Goal: Task Accomplishment & Management: Manage account settings

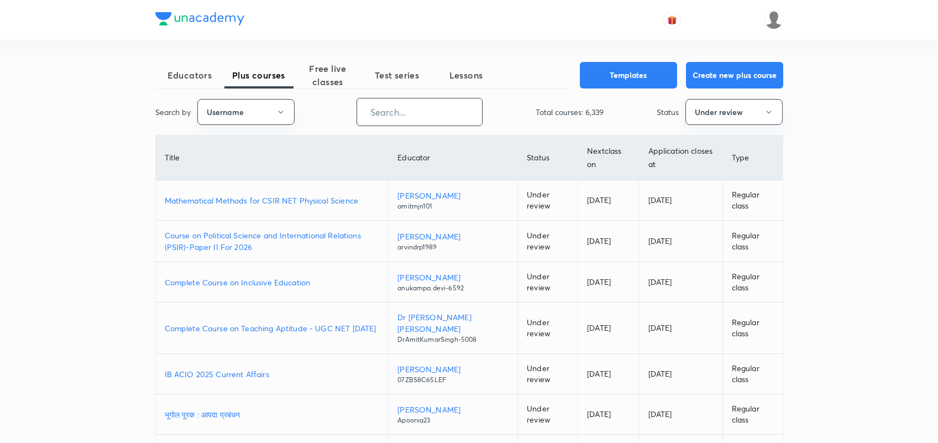
click at [387, 98] on input "text" at bounding box center [419, 112] width 125 height 28
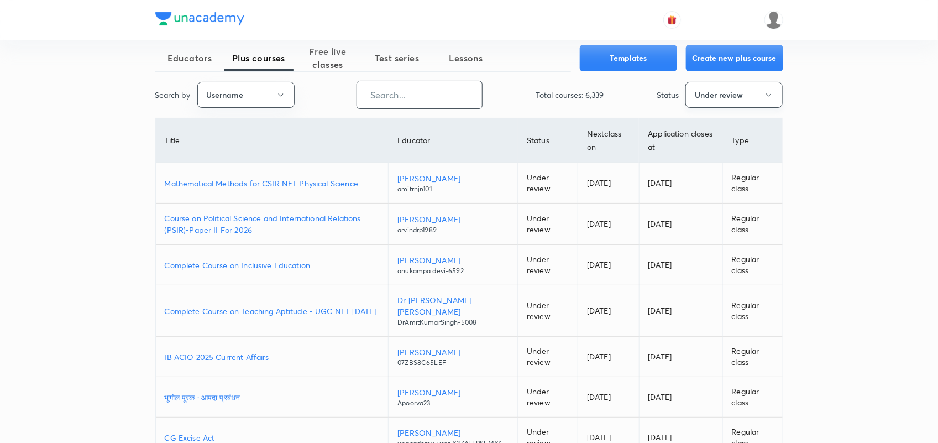
click at [725, 100] on button "Under review" at bounding box center [734, 95] width 97 height 26
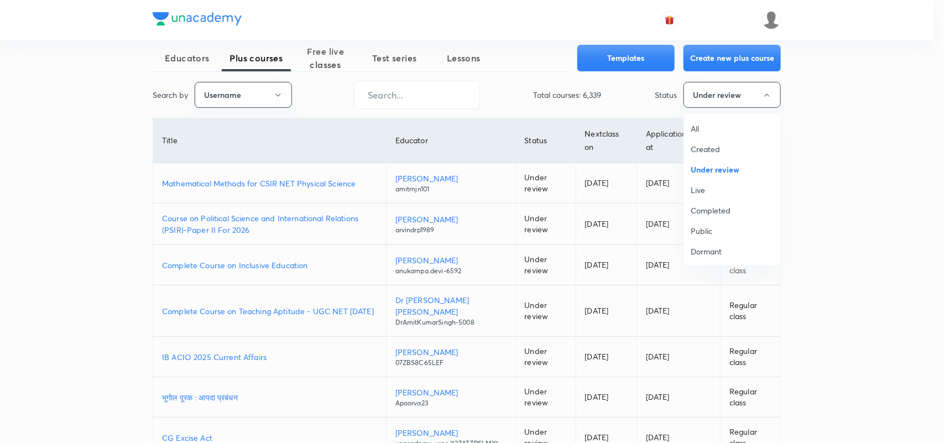
click at [707, 124] on span "All" at bounding box center [732, 129] width 83 height 12
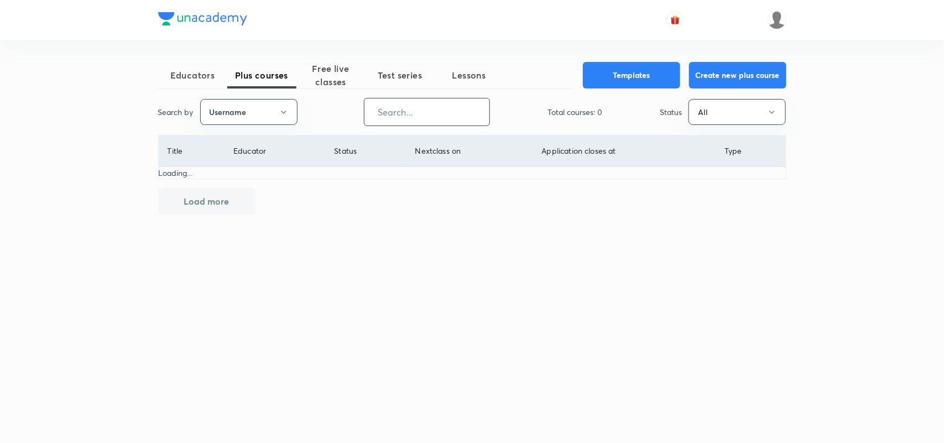
click at [424, 112] on input "text" at bounding box center [426, 112] width 125 height 28
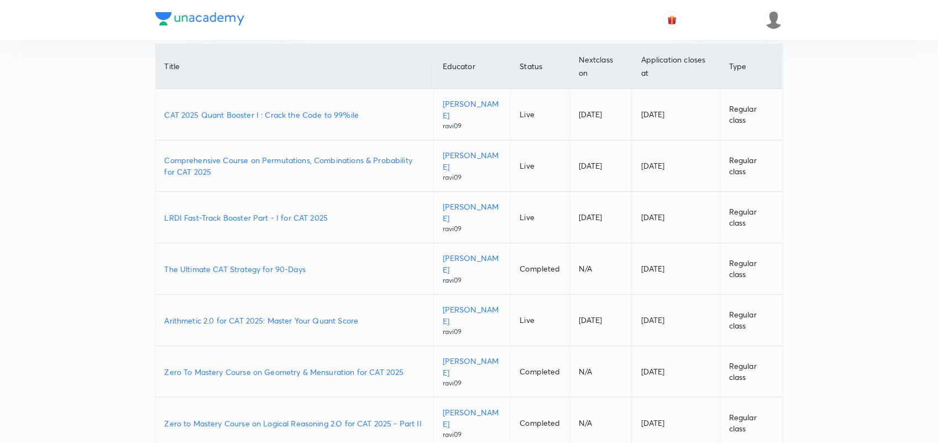
scroll to position [92, 0]
type input "Ravi09"
click at [296, 321] on p "Arithmetic 2.0 for CAT 2025: Master Your Quant Score" at bounding box center [295, 320] width 260 height 12
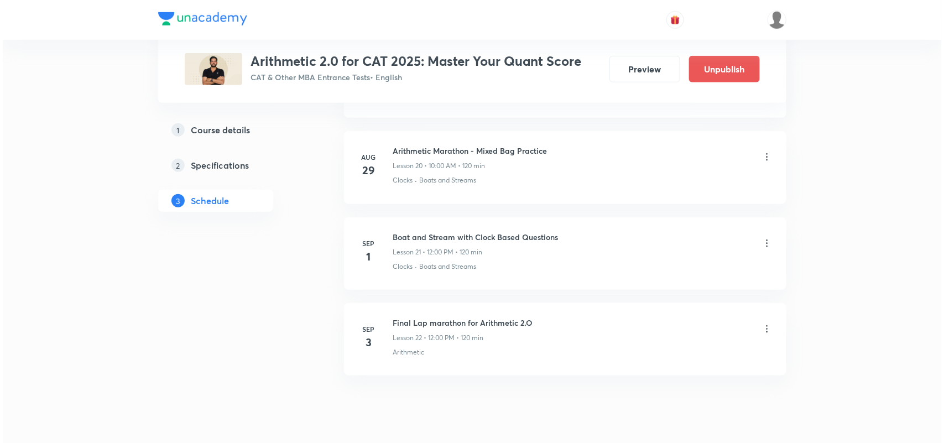
scroll to position [2273, 0]
click at [761, 335] on icon at bounding box center [764, 329] width 11 height 11
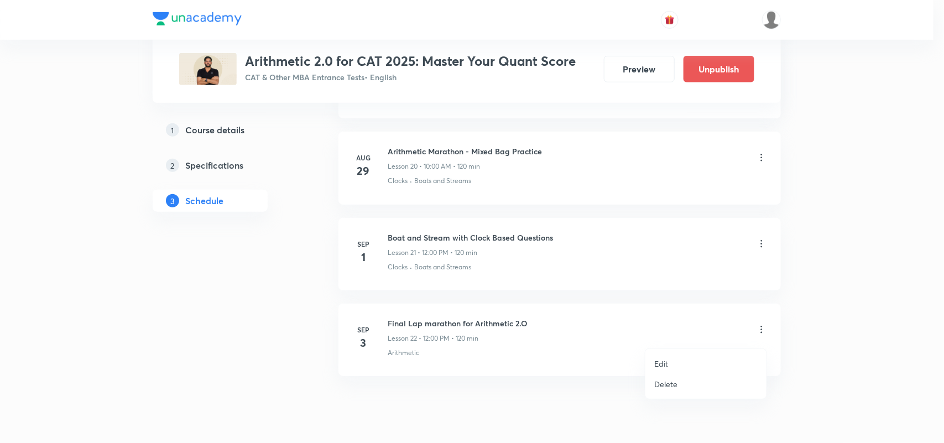
click at [668, 354] on li "Edit" at bounding box center [705, 363] width 121 height 20
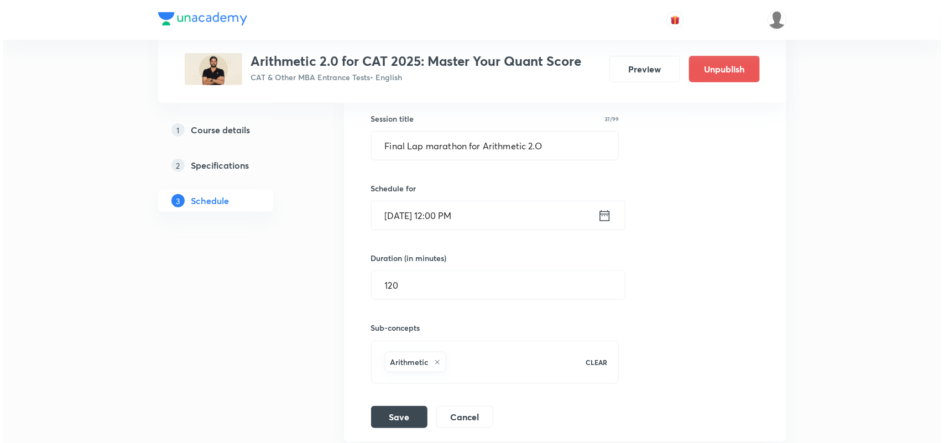
scroll to position [2119, 0]
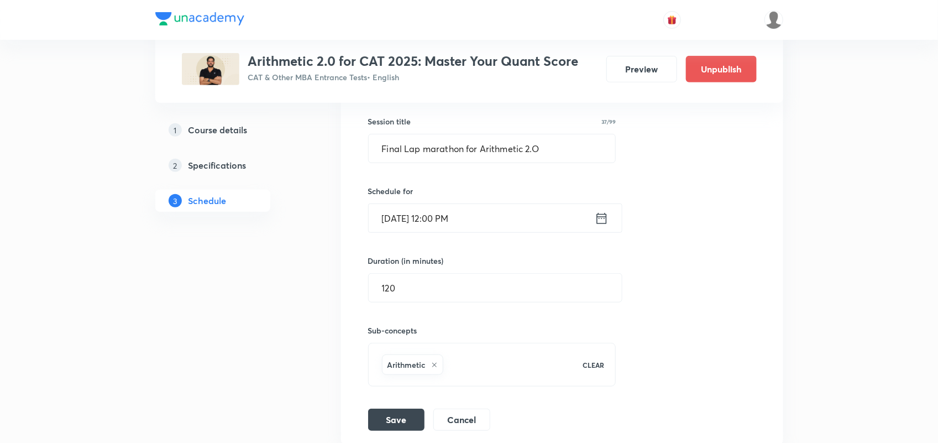
click at [598, 226] on icon at bounding box center [602, 218] width 14 height 15
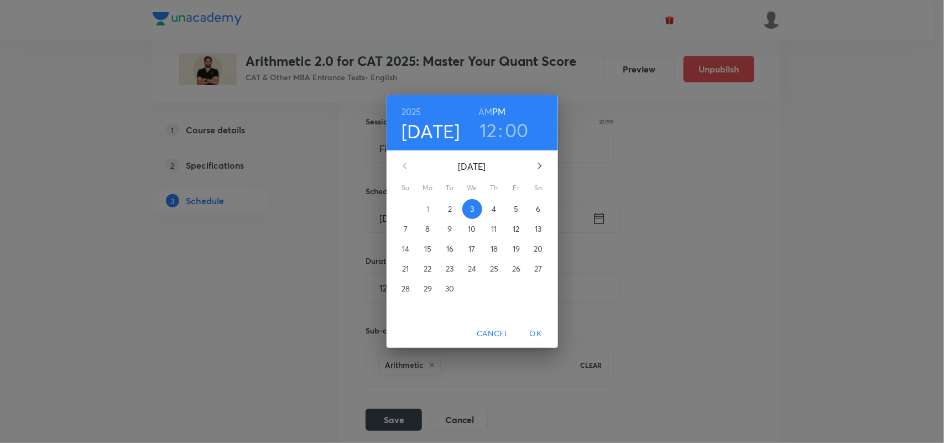
click at [520, 206] on span "5" at bounding box center [516, 208] width 20 height 11
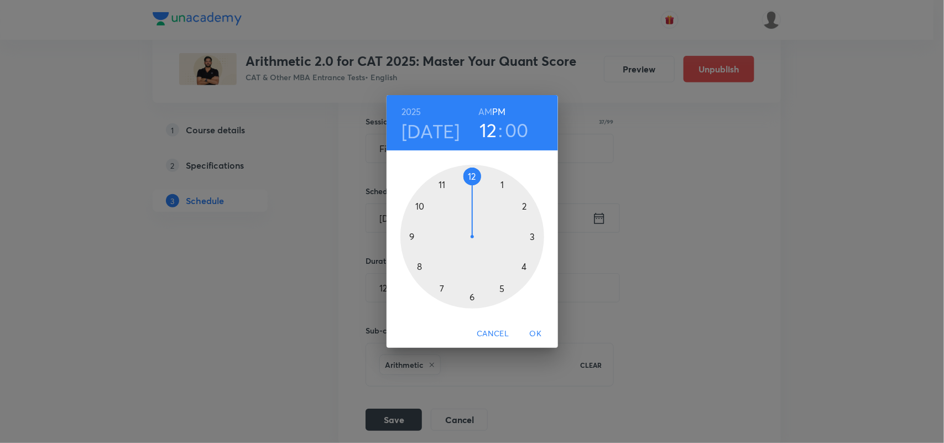
click at [539, 333] on span "OK" at bounding box center [536, 334] width 27 height 14
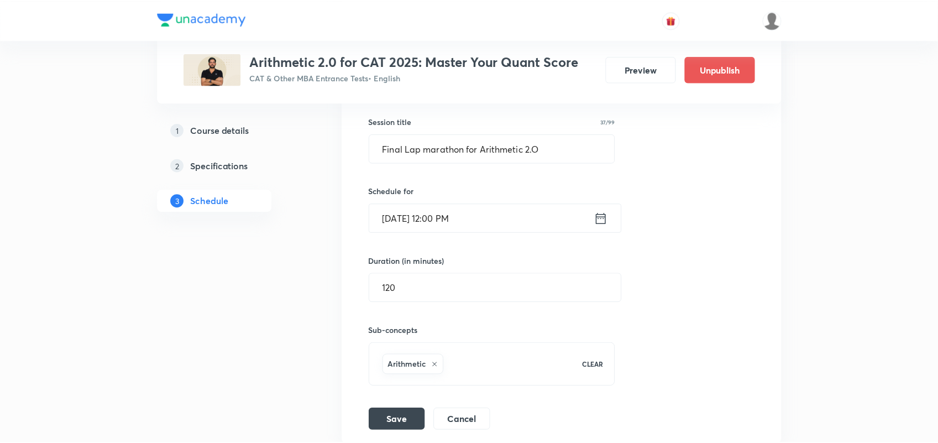
scroll to position [2231, 0]
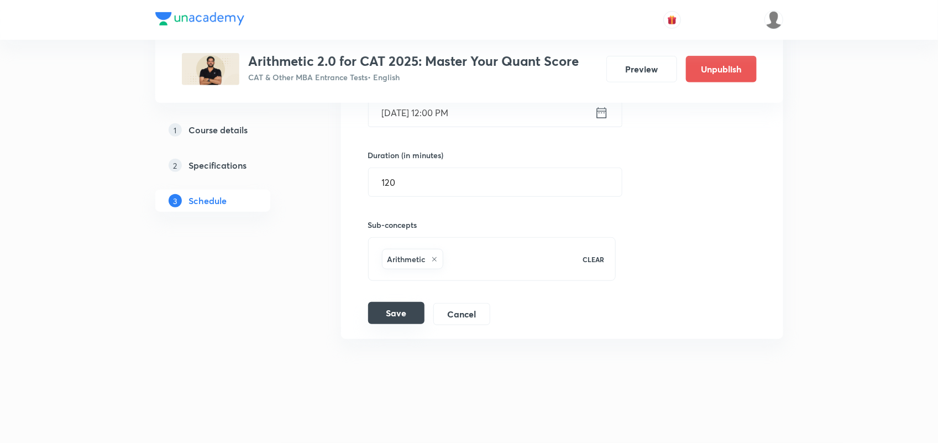
click at [403, 305] on button "Save" at bounding box center [396, 313] width 56 height 22
click at [415, 308] on button "Save" at bounding box center [396, 313] width 56 height 22
